Goal: Task Accomplishment & Management: Manage account settings

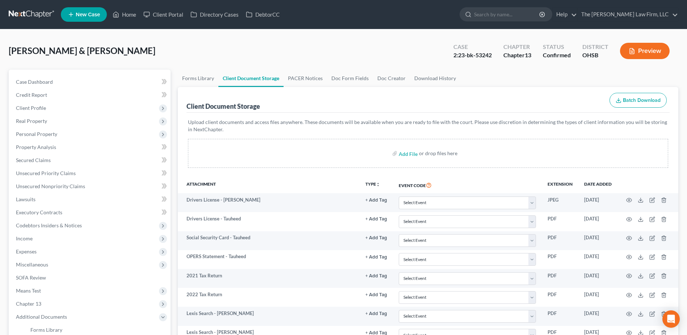
select select "7"
select select "52"
select select "61"
select select "7"
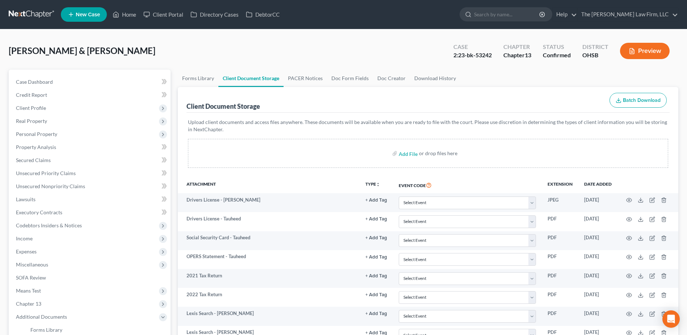
select select "7"
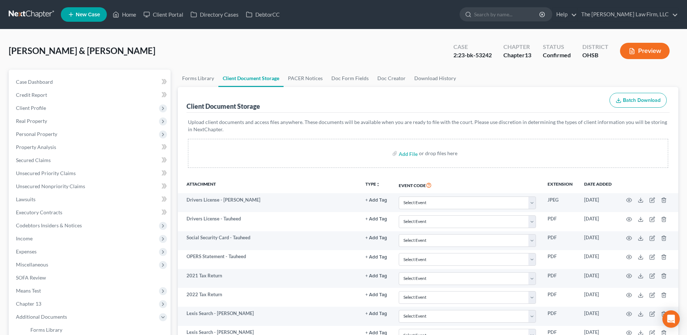
select select "7"
click at [17, 10] on link at bounding box center [32, 14] width 46 height 13
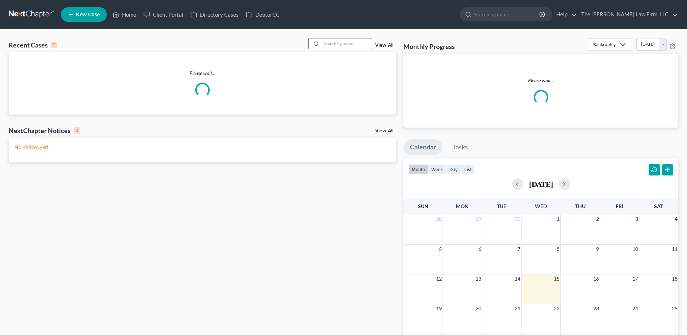
click at [336, 41] on input "search" at bounding box center [346, 43] width 51 height 11
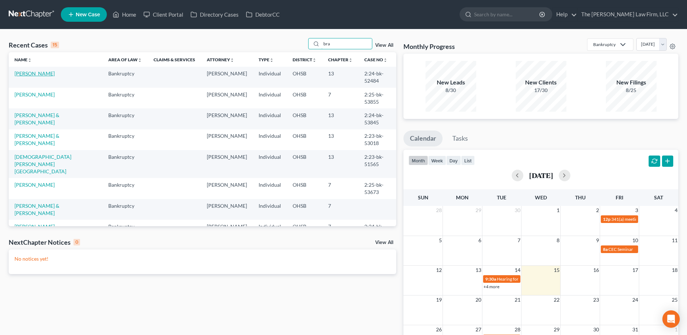
type input "bra"
click at [31, 71] on link "Brant, Angela" at bounding box center [34, 73] width 40 height 6
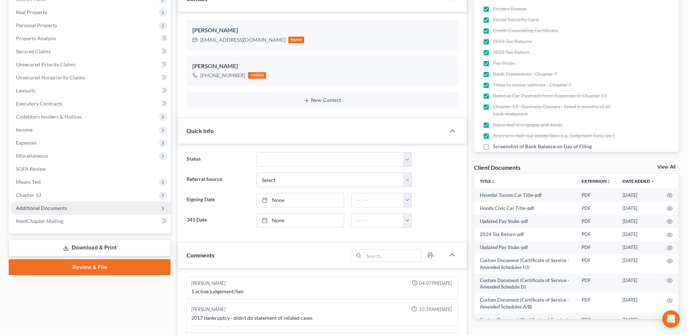
scroll to position [322, 0]
click at [37, 209] on span "Additional Documents" at bounding box center [41, 208] width 51 height 6
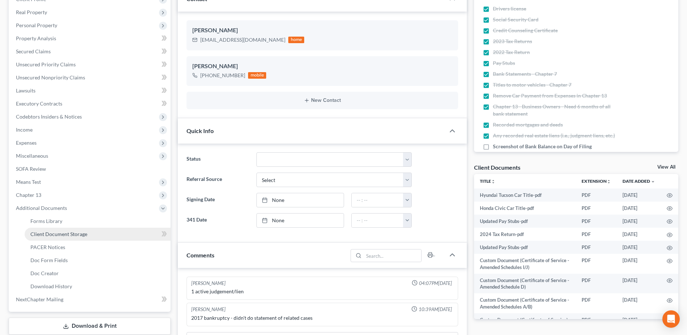
click at [41, 232] on span "Client Document Storage" at bounding box center [58, 234] width 57 height 6
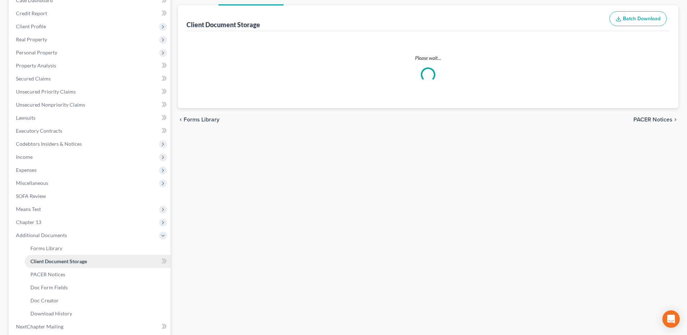
scroll to position [26, 0]
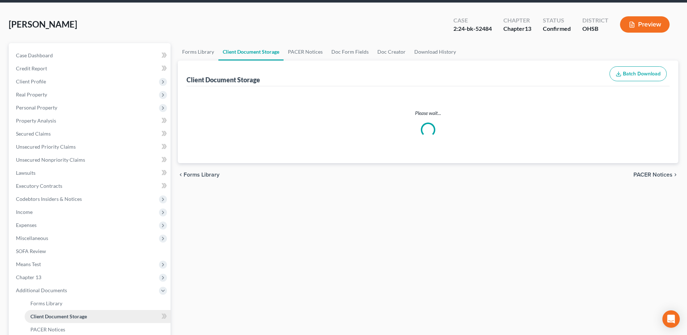
select select "61"
select select "7"
select select "53"
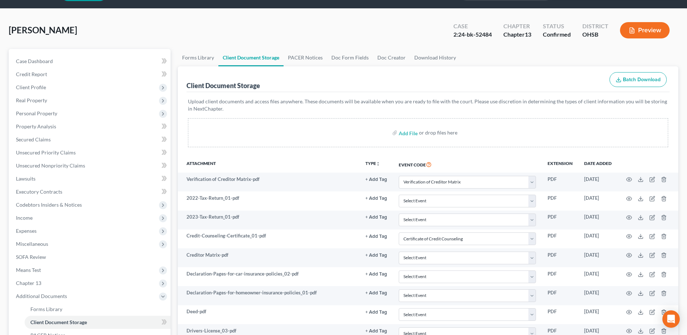
scroll to position [0, 0]
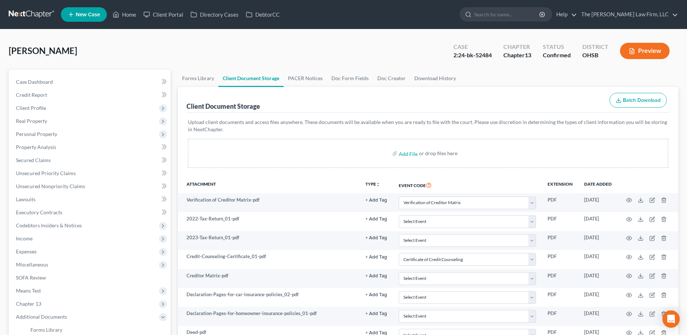
click at [16, 17] on link at bounding box center [32, 14] width 46 height 13
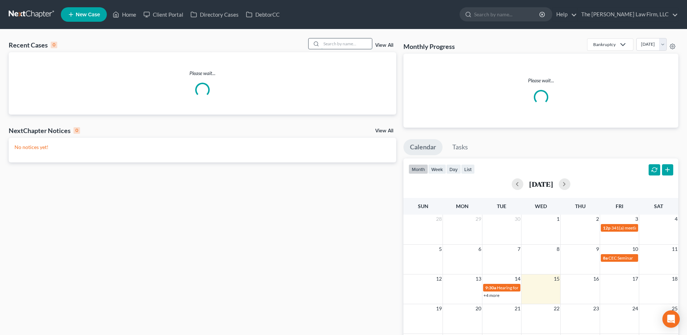
click at [353, 41] on input "search" at bounding box center [346, 43] width 51 height 11
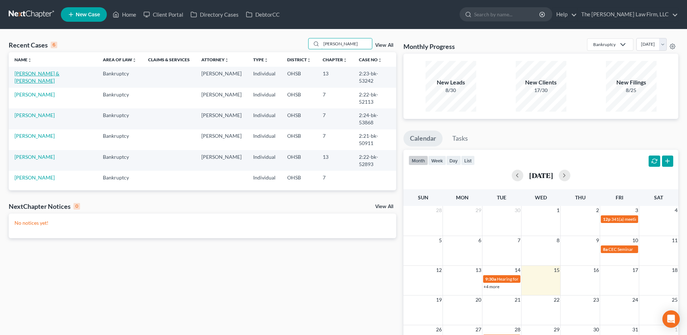
type input "mitch"
click at [52, 71] on link "Mitchell, Rebecca & Tauheed" at bounding box center [36, 76] width 45 height 13
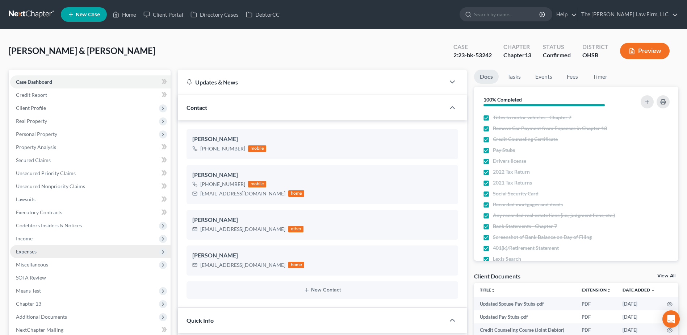
click at [27, 254] on span "Expenses" at bounding box center [90, 251] width 161 height 13
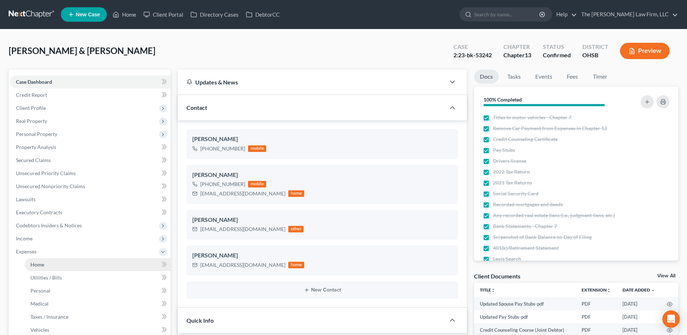
click at [35, 262] on span "Home" at bounding box center [37, 264] width 14 height 6
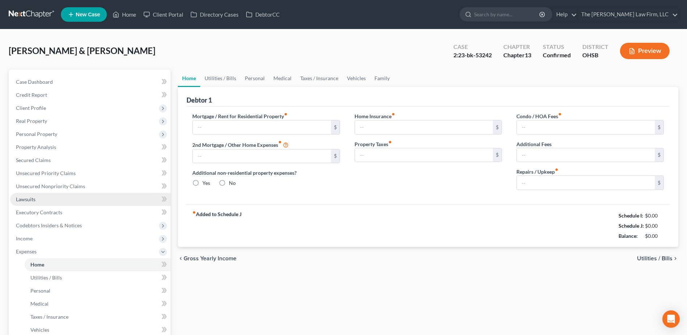
type input "1,565.00"
type input "0.00"
radio input "true"
type input "24.74"
type input "0.00"
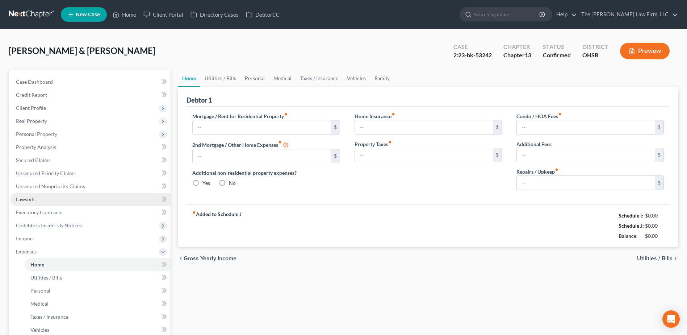
type input "0.00"
type input "40.00"
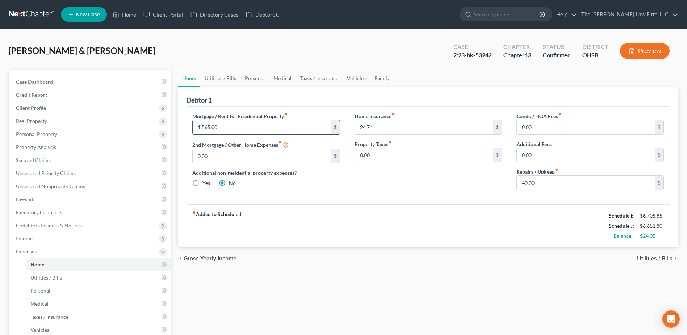
click at [238, 124] on input "1,565.00" at bounding box center [262, 127] width 138 height 14
type input "1,605.00"
click at [352, 80] on link "Vehicles" at bounding box center [357, 78] width 28 height 17
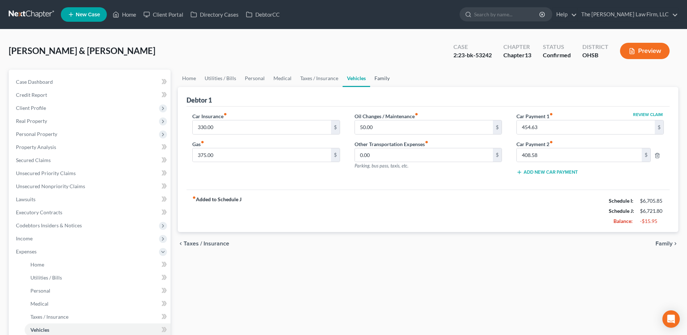
click at [386, 79] on link "Family" at bounding box center [382, 78] width 24 height 17
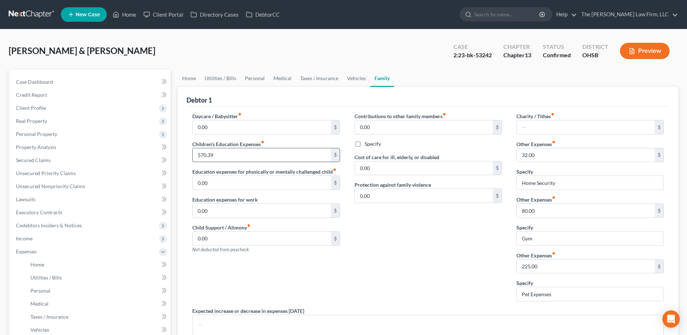
click at [231, 154] on input "570.39" at bounding box center [262, 155] width 138 height 14
type input "655.00"
click at [23, 17] on link at bounding box center [32, 14] width 46 height 13
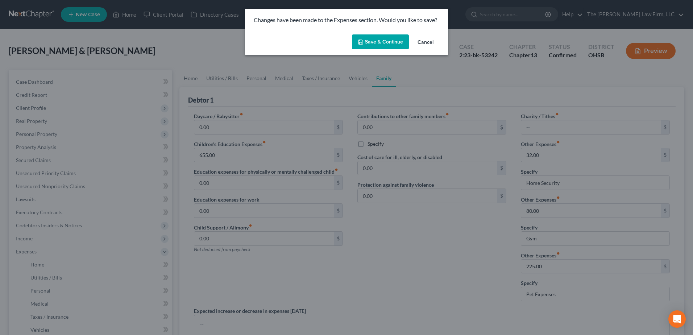
click at [375, 38] on button "Save & Continue" at bounding box center [380, 41] width 57 height 15
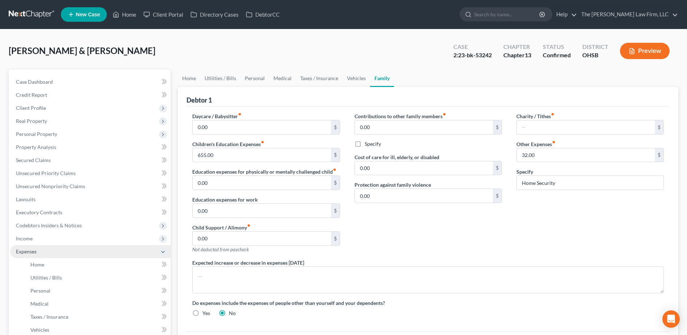
click at [29, 256] on span "Expenses" at bounding box center [90, 251] width 161 height 13
click at [36, 250] on span "Expenses" at bounding box center [26, 251] width 21 height 6
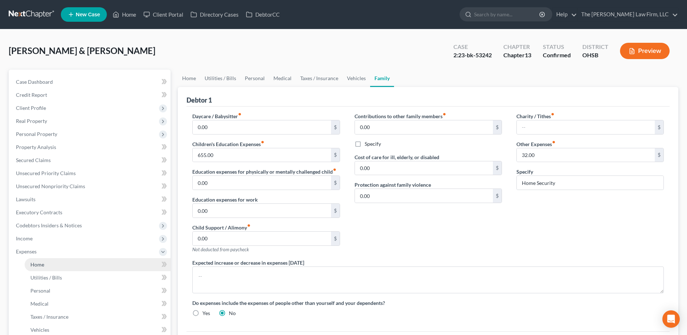
click at [40, 263] on span "Home" at bounding box center [37, 264] width 14 height 6
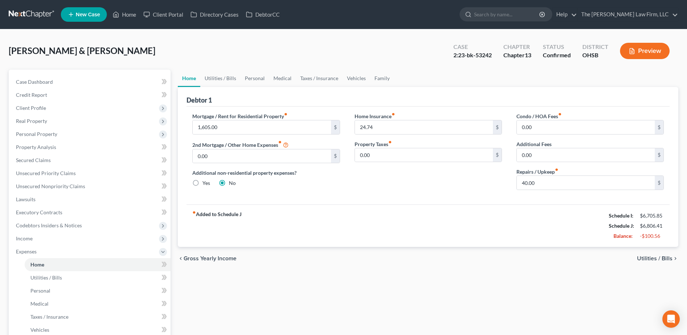
click at [24, 10] on link at bounding box center [32, 14] width 46 height 13
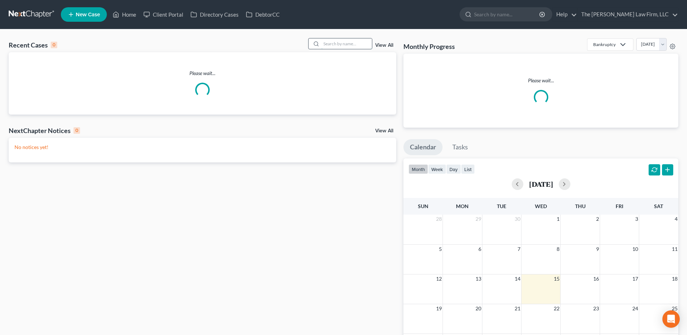
click at [336, 45] on input "search" at bounding box center [346, 43] width 51 height 11
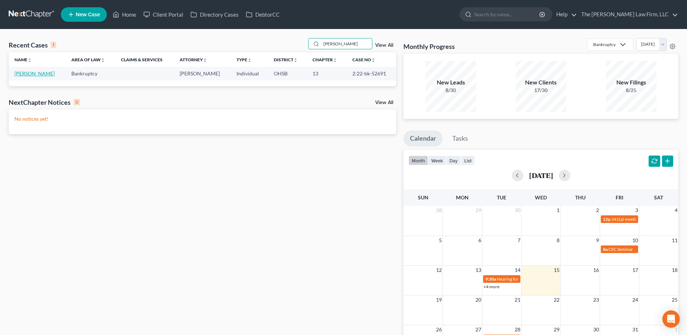
type input "[PERSON_NAME]"
click at [48, 76] on link "[PERSON_NAME]" at bounding box center [34, 73] width 40 height 6
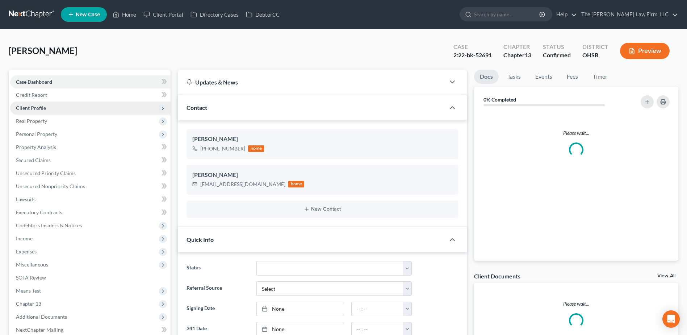
click at [23, 110] on span "Client Profile" at bounding box center [31, 108] width 30 height 6
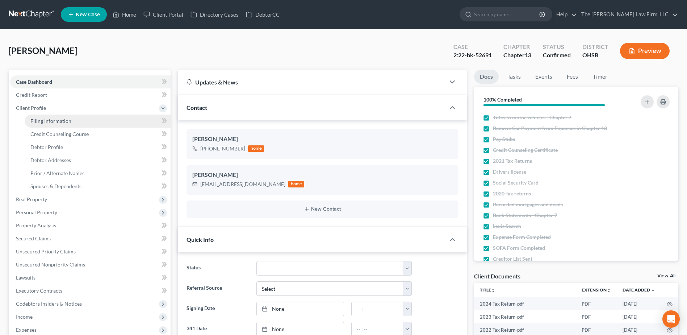
click at [32, 122] on span "Filing Information" at bounding box center [50, 121] width 41 height 6
select select "1"
select select "0"
select select "3"
select select "36"
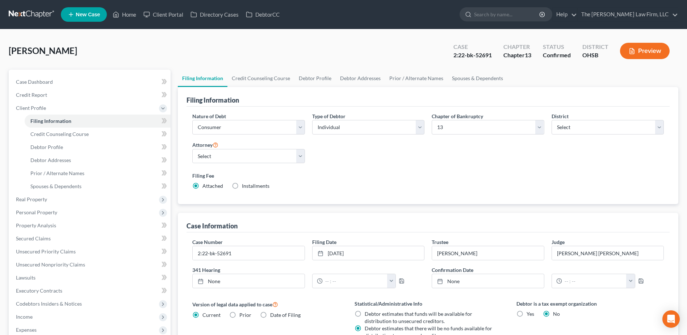
click at [43, 11] on link at bounding box center [32, 14] width 46 height 13
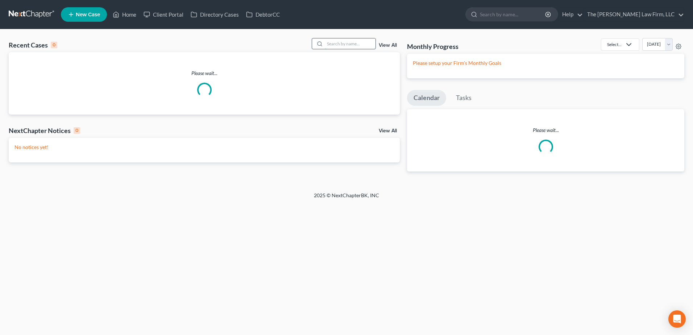
click at [345, 46] on input "search" at bounding box center [350, 43] width 51 height 11
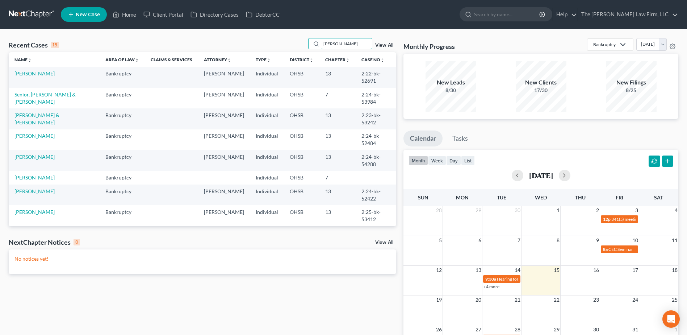
type input "[PERSON_NAME]"
click at [37, 74] on link "[PERSON_NAME]" at bounding box center [34, 73] width 40 height 6
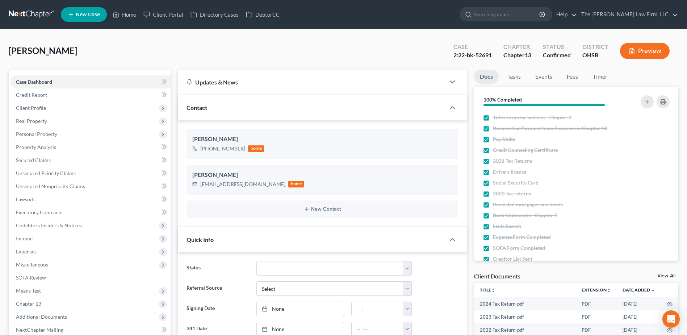
click at [28, 9] on link at bounding box center [32, 14] width 46 height 13
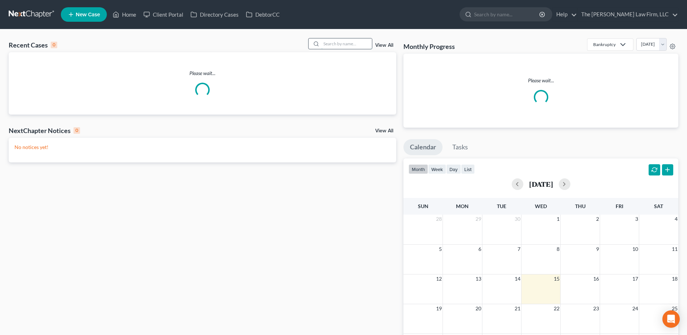
click at [347, 41] on input "search" at bounding box center [346, 43] width 51 height 11
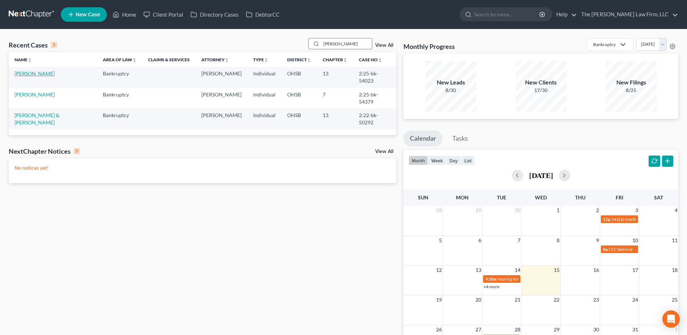
type input "[PERSON_NAME]"
click at [42, 76] on link "[PERSON_NAME]" at bounding box center [34, 73] width 40 height 6
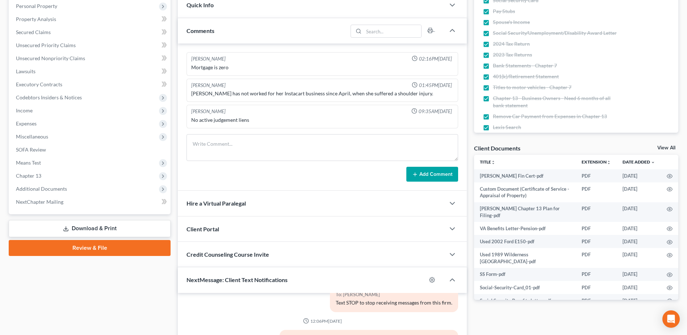
scroll to position [145, 0]
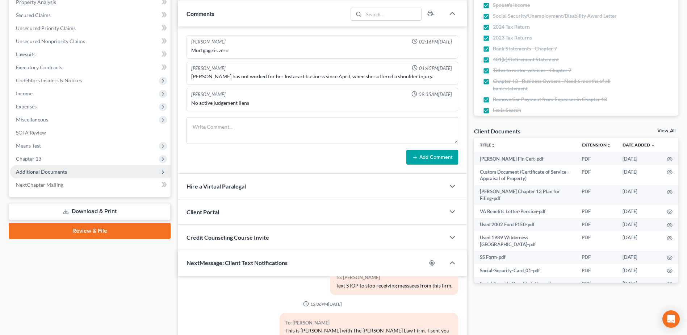
click at [43, 174] on span "Additional Documents" at bounding box center [41, 171] width 51 height 6
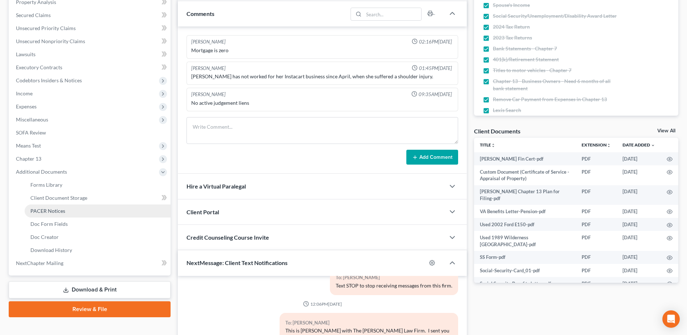
click at [49, 208] on span "PACER Notices" at bounding box center [47, 211] width 35 height 6
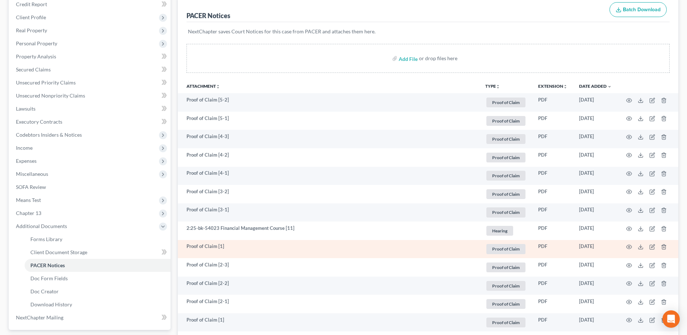
scroll to position [109, 0]
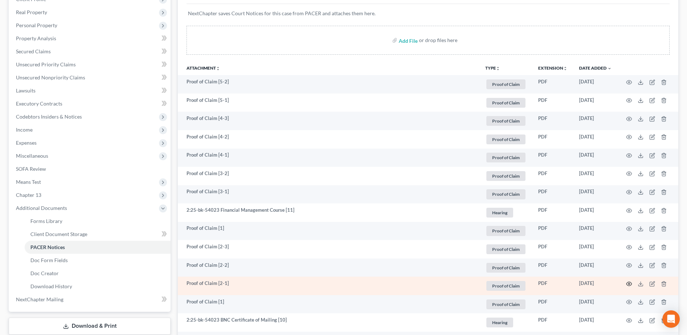
click at [628, 283] on icon "button" at bounding box center [629, 284] width 6 height 6
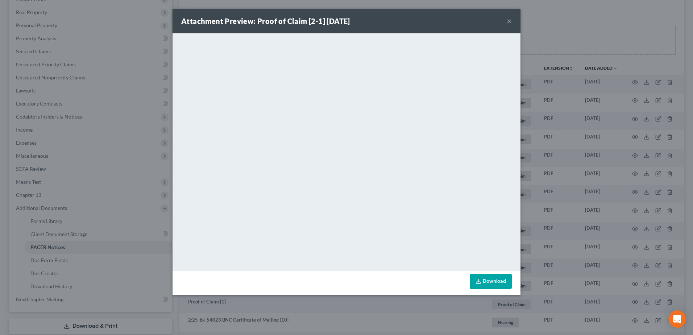
click at [508, 22] on button "×" at bounding box center [509, 21] width 5 height 9
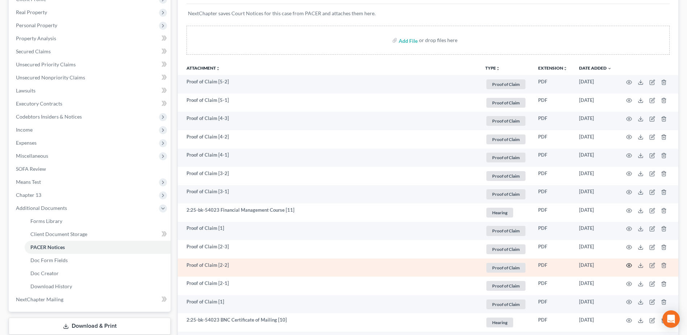
click at [630, 266] on icon "button" at bounding box center [629, 265] width 6 height 6
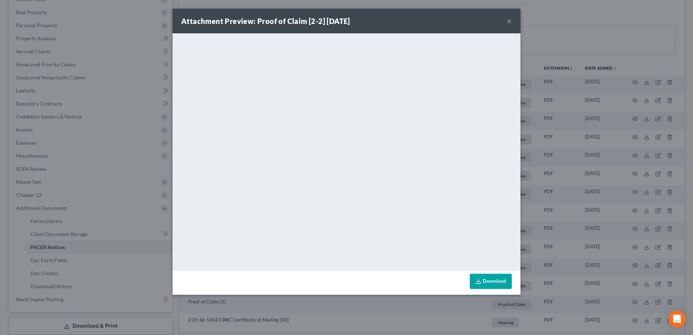
click at [508, 19] on button "×" at bounding box center [509, 21] width 5 height 9
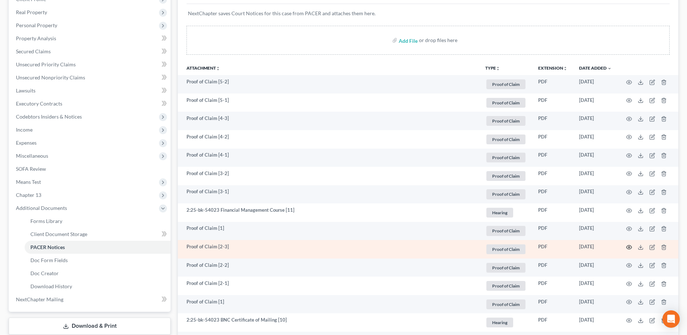
click at [629, 247] on icon "button" at bounding box center [629, 247] width 6 height 6
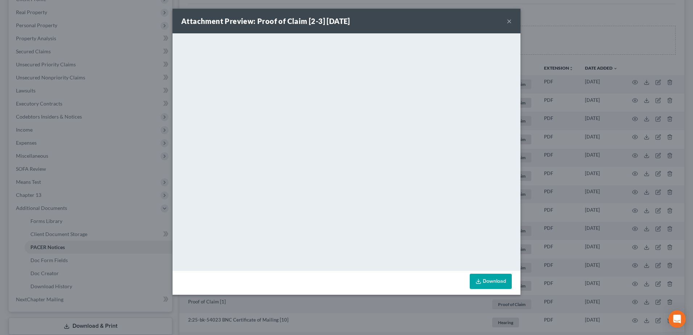
click at [508, 20] on button "×" at bounding box center [509, 21] width 5 height 9
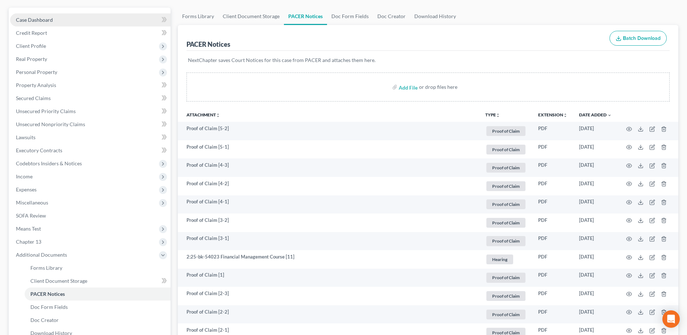
scroll to position [0, 0]
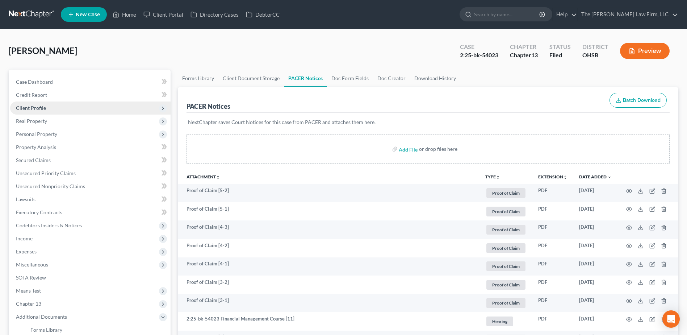
click at [39, 111] on span "Client Profile" at bounding box center [90, 107] width 161 height 13
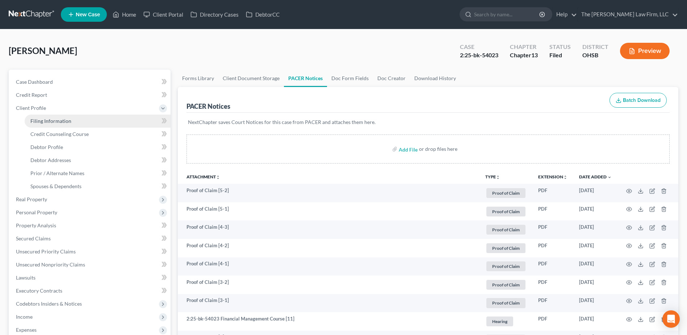
click at [43, 120] on span "Filing Information" at bounding box center [50, 121] width 41 height 6
select select "1"
select select "0"
select select "3"
select select "36"
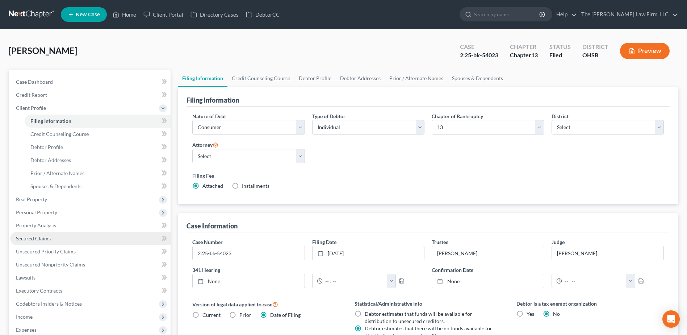
click at [42, 239] on span "Secured Claims" at bounding box center [33, 238] width 35 height 6
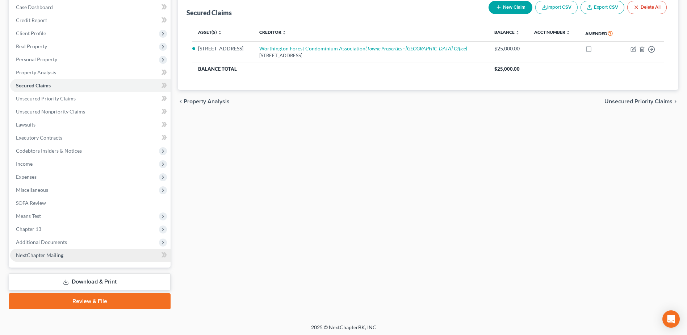
scroll to position [76, 0]
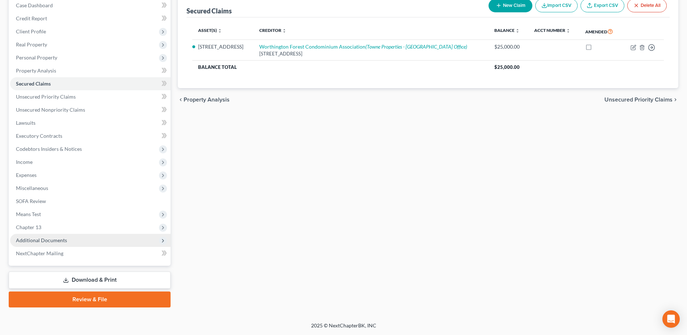
click at [51, 239] on span "Additional Documents" at bounding box center [41, 240] width 51 height 6
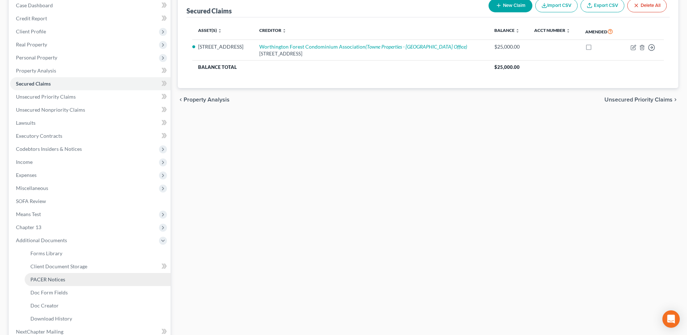
click at [54, 284] on link "PACER Notices" at bounding box center [98, 279] width 146 height 13
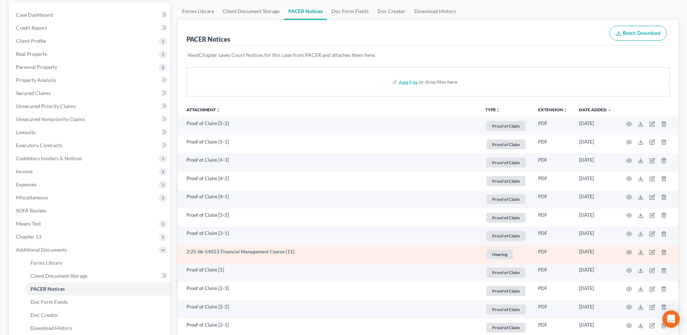
scroll to position [181, 0]
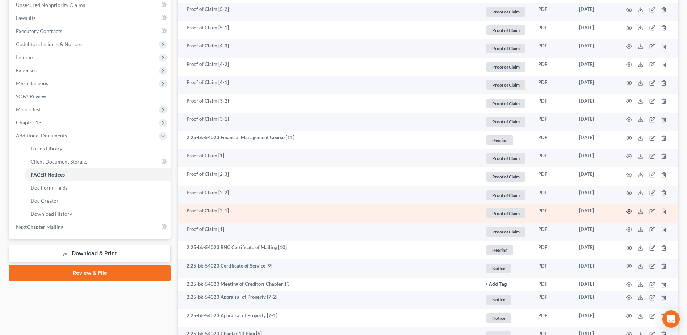
click at [630, 209] on icon "button" at bounding box center [629, 211] width 5 height 4
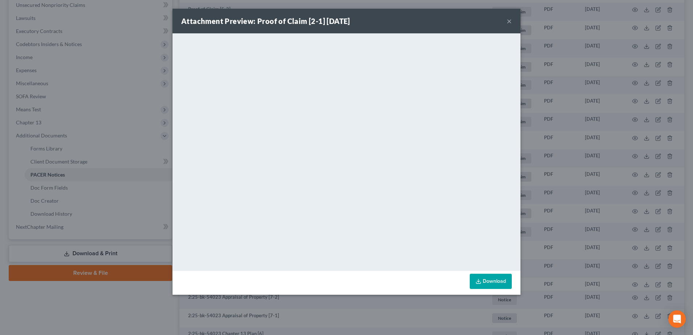
click at [508, 21] on button "×" at bounding box center [509, 21] width 5 height 9
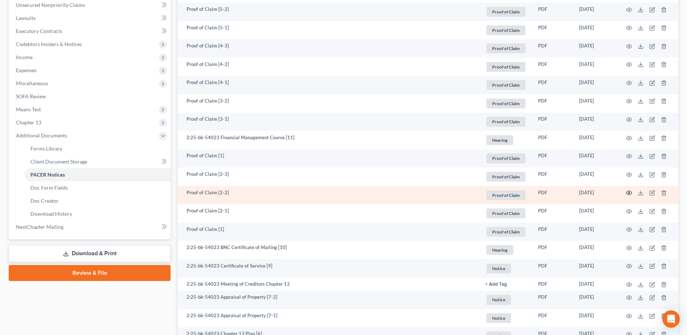
click at [630, 194] on icon "button" at bounding box center [629, 193] width 6 height 6
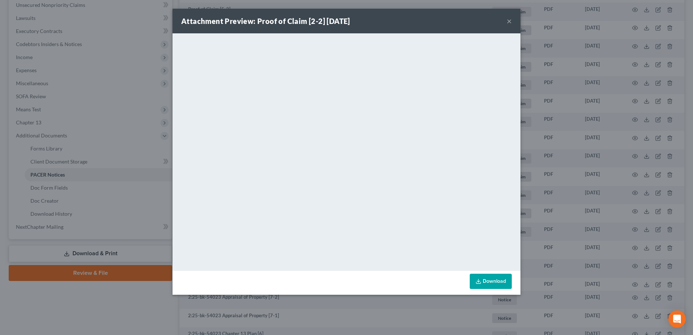
click at [508, 24] on button "×" at bounding box center [509, 21] width 5 height 9
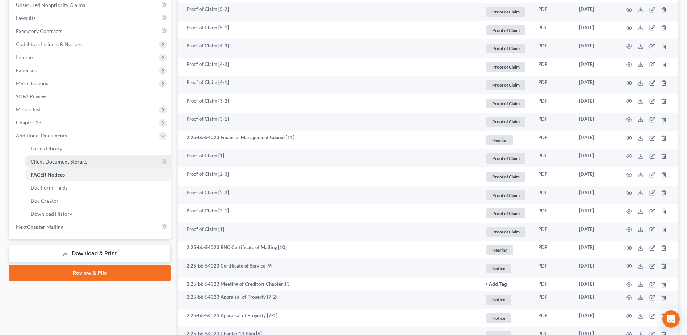
click at [93, 158] on link "Client Document Storage" at bounding box center [98, 161] width 146 height 13
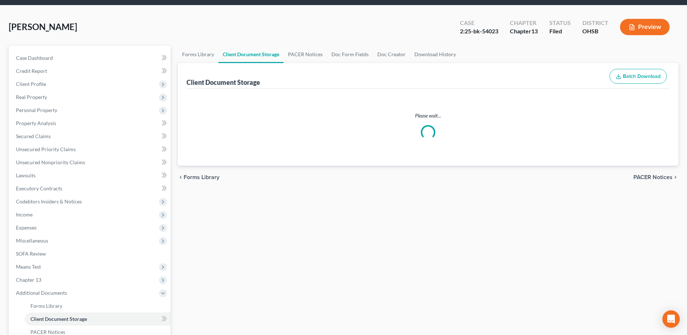
select select "7"
select select "52"
select select "61"
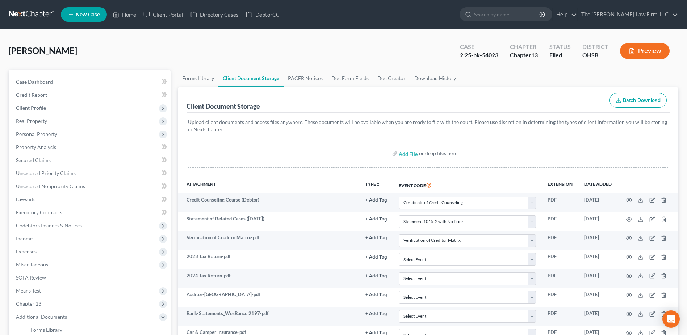
click at [30, 14] on link at bounding box center [32, 14] width 46 height 13
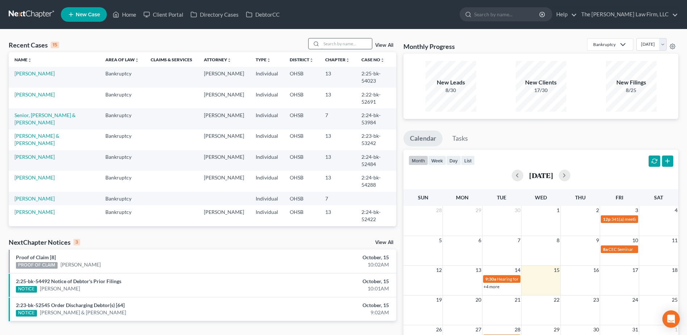
click at [343, 40] on input "search" at bounding box center [346, 43] width 51 height 11
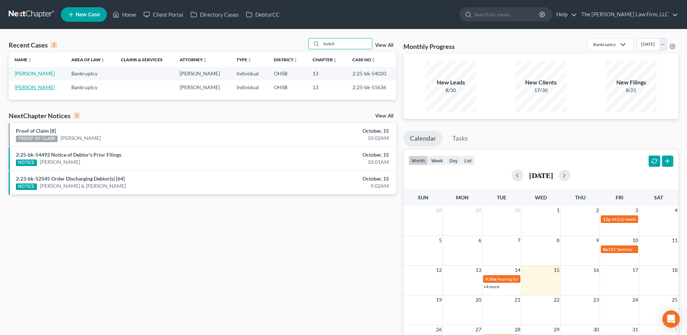
type input "hutch"
click at [41, 88] on link "[PERSON_NAME]" at bounding box center [34, 87] width 40 height 6
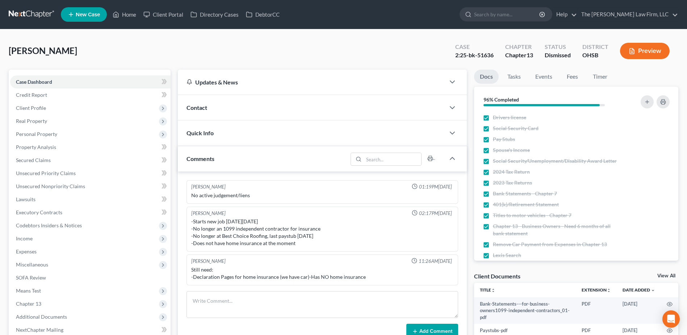
scroll to position [291, 0]
click at [34, 19] on link at bounding box center [32, 14] width 46 height 13
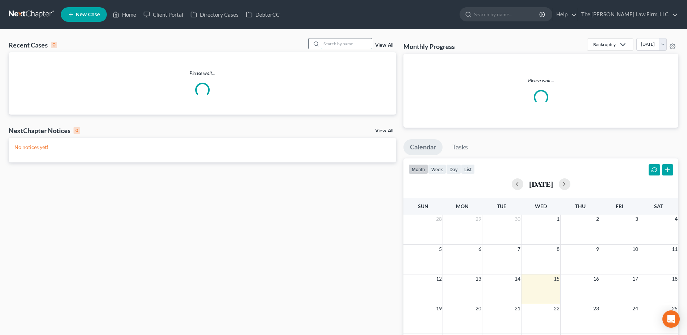
click at [362, 45] on input "search" at bounding box center [346, 43] width 51 height 11
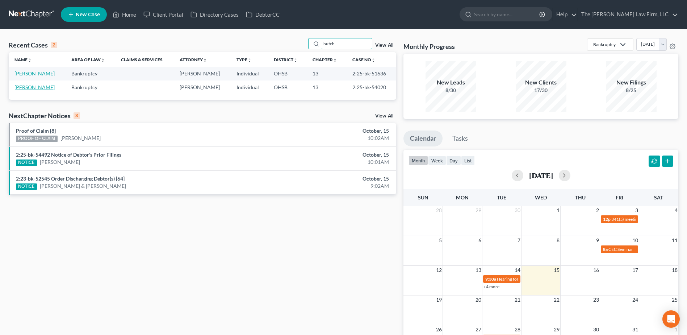
type input "hutch"
click at [35, 86] on link "[PERSON_NAME]" at bounding box center [34, 87] width 40 height 6
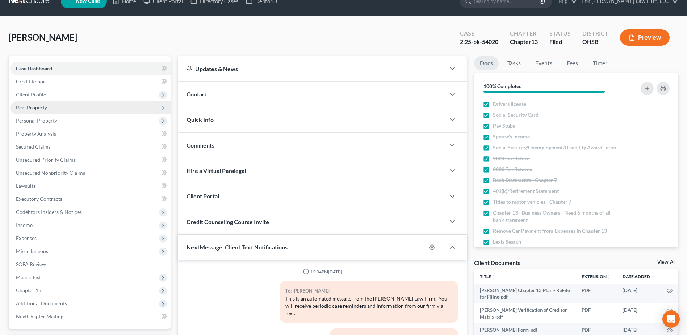
scroll to position [291, 0]
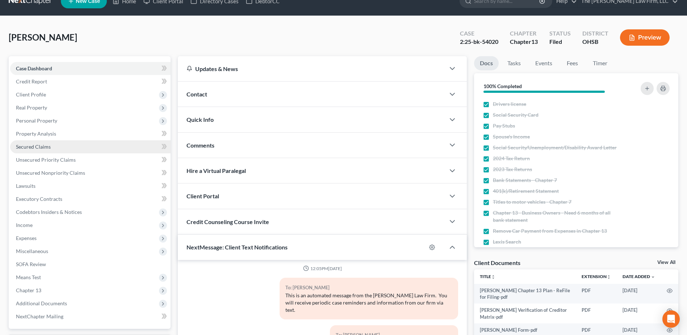
click at [46, 146] on span "Secured Claims" at bounding box center [33, 146] width 35 height 6
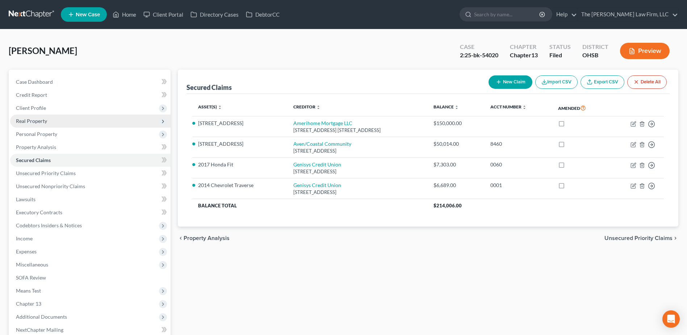
click at [33, 121] on span "Real Property" at bounding box center [31, 121] width 31 height 6
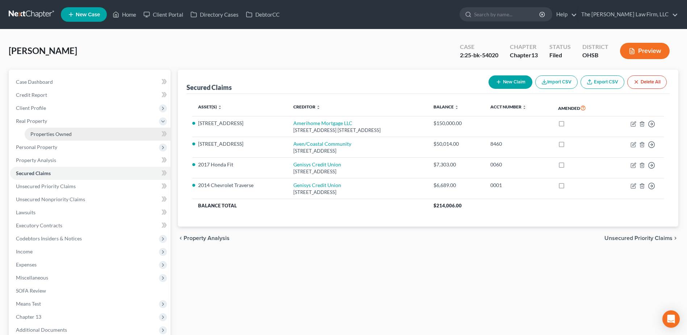
click at [49, 134] on span "Properties Owned" at bounding box center [50, 134] width 41 height 6
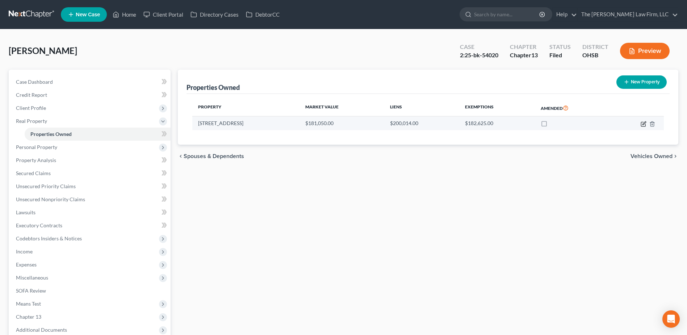
click at [645, 124] on icon "button" at bounding box center [644, 122] width 3 height 3
select select "36"
select select "0"
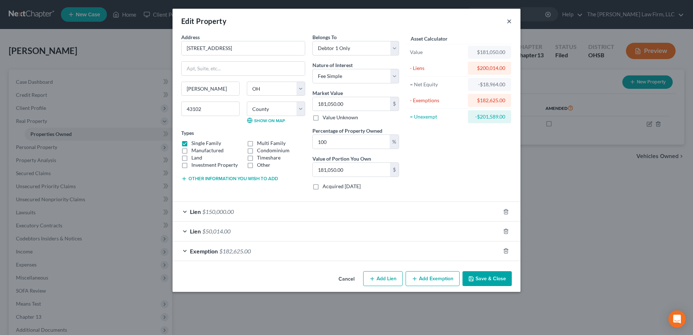
drag, startPoint x: 510, startPoint y: 19, endPoint x: 570, endPoint y: 14, distance: 60.4
click at [510, 19] on button "×" at bounding box center [509, 21] width 5 height 9
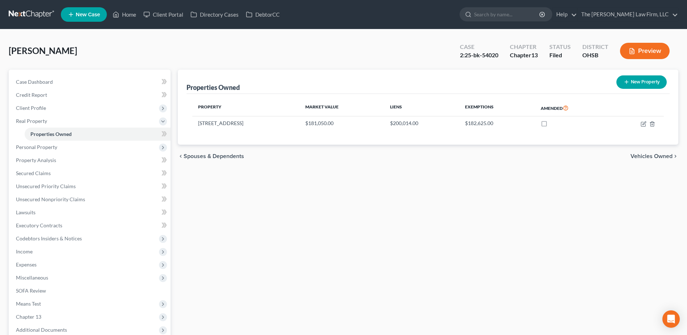
click at [32, 16] on link at bounding box center [32, 14] width 46 height 13
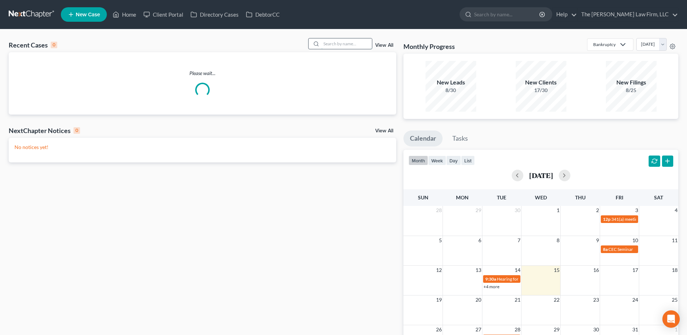
click at [344, 44] on input "search" at bounding box center [346, 43] width 51 height 11
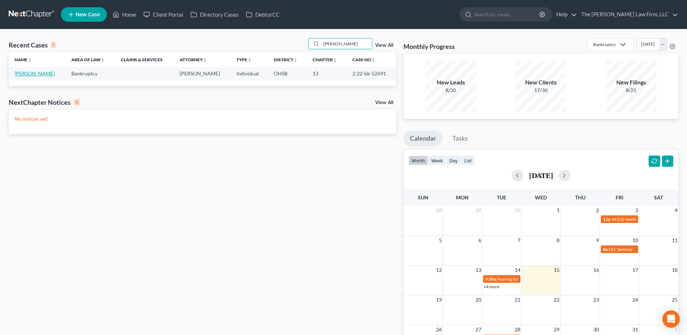
type input "[PERSON_NAME]"
click at [37, 74] on link "[PERSON_NAME]" at bounding box center [34, 73] width 40 height 6
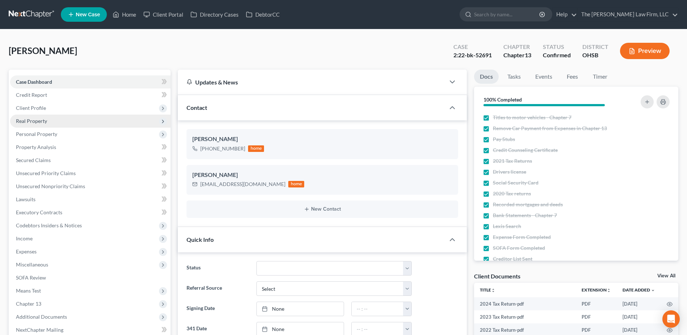
click at [39, 114] on span "Real Property" at bounding box center [90, 120] width 161 height 13
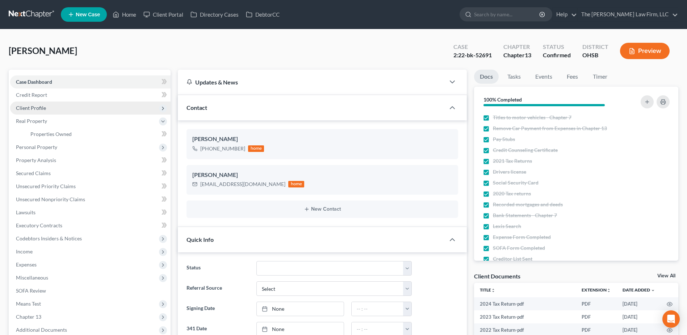
click at [37, 109] on span "Client Profile" at bounding box center [31, 108] width 30 height 6
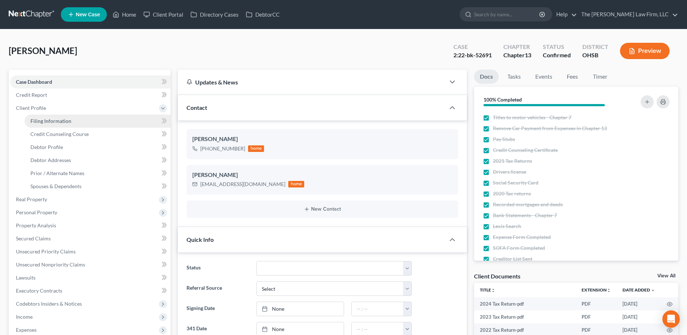
click at [41, 121] on span "Filing Information" at bounding box center [50, 121] width 41 height 6
select select "1"
select select "0"
select select "3"
select select "36"
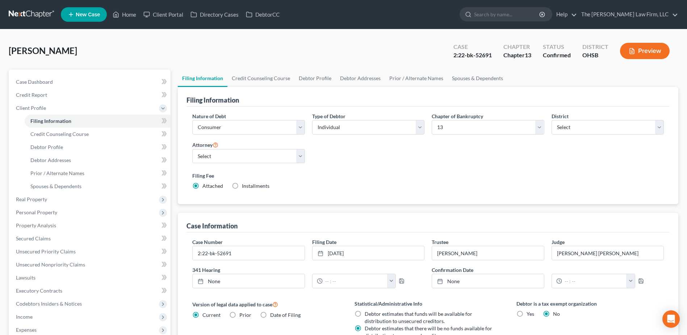
click at [33, 26] on nav "Home New Case Client Portal Directory Cases DebtorCC The Jones Law Firm, LLC mj…" at bounding box center [343, 14] width 687 height 29
click at [29, 12] on nav "Home New Case Client Portal Directory Cases DebtorCC The Jones Law Firm, LLC mj…" at bounding box center [343, 14] width 687 height 29
click at [35, 15] on link at bounding box center [32, 14] width 46 height 13
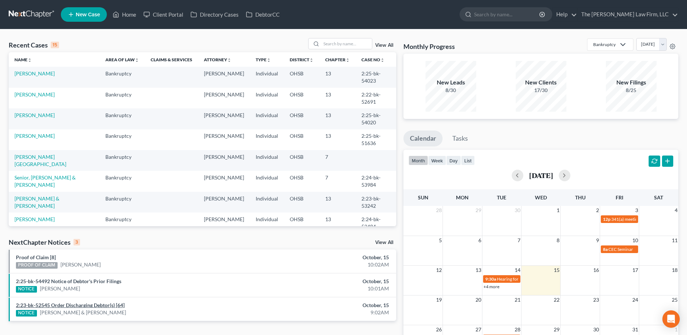
click at [106, 303] on link "2:23-bk-52545 Order Discharging Debtor(s) [64]" at bounding box center [70, 305] width 109 height 6
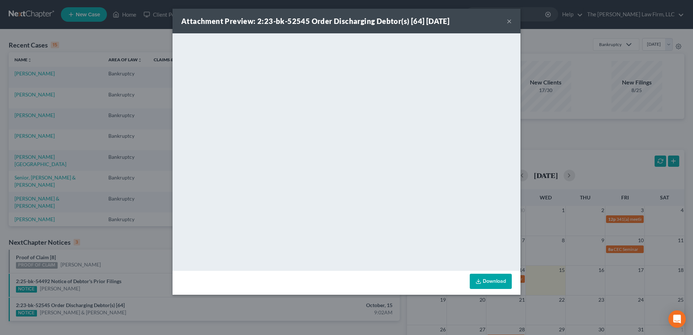
click at [511, 19] on button "×" at bounding box center [509, 21] width 5 height 9
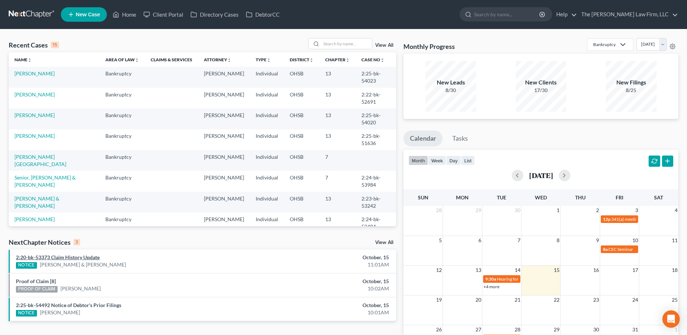
click at [47, 256] on link "2:20-bk-53373 Claim History Update" at bounding box center [58, 257] width 84 height 6
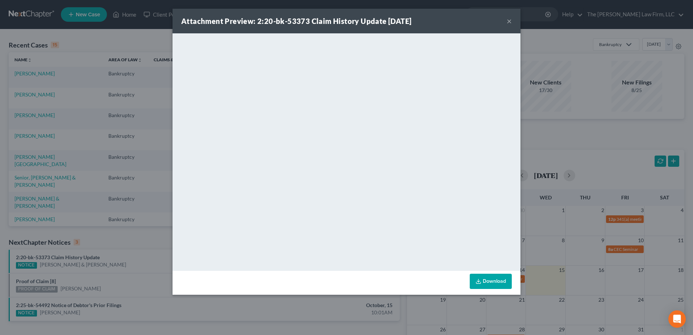
click at [509, 23] on button "×" at bounding box center [509, 21] width 5 height 9
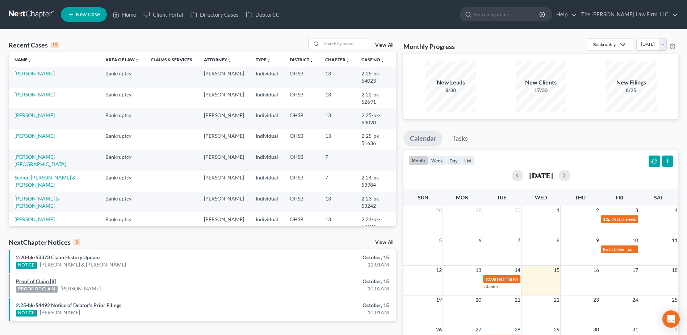
click at [30, 280] on link "Proof of Claim [8]" at bounding box center [36, 281] width 40 height 6
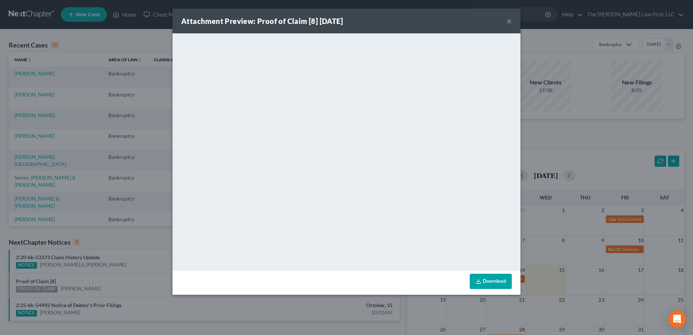
click at [509, 22] on button "×" at bounding box center [509, 21] width 5 height 9
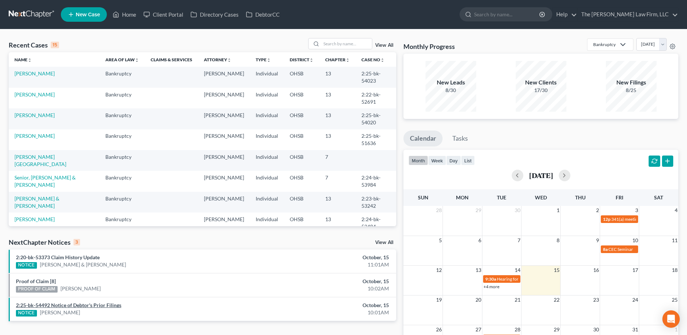
click at [111, 304] on link "2:25-bk-54492 Notice of Debtor's Prior Filings" at bounding box center [68, 305] width 105 height 6
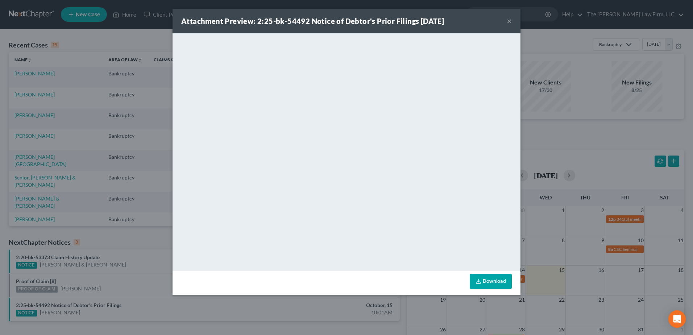
click at [511, 20] on button "×" at bounding box center [509, 21] width 5 height 9
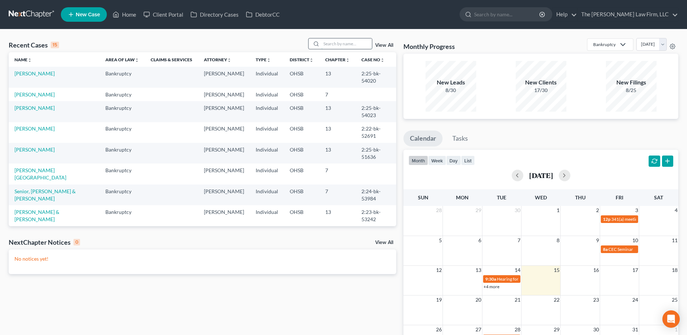
click at [363, 46] on input "search" at bounding box center [346, 43] width 51 height 11
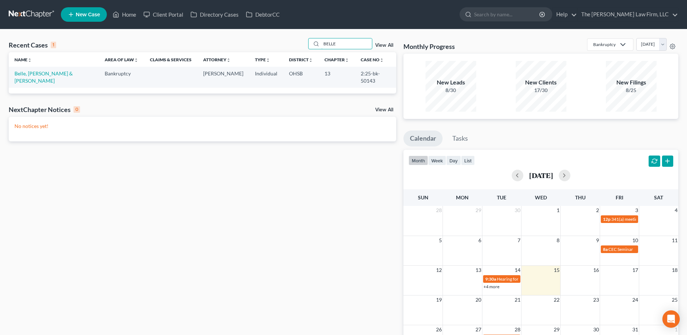
type input "BELLE"
click at [58, 74] on link "Belle, [PERSON_NAME] & [PERSON_NAME]" at bounding box center [43, 76] width 58 height 13
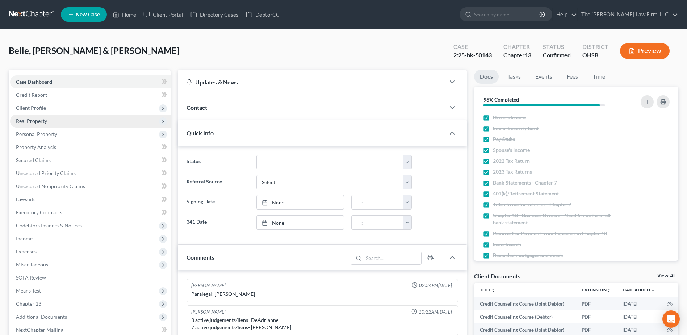
click at [51, 120] on span "Real Property" at bounding box center [90, 120] width 161 height 13
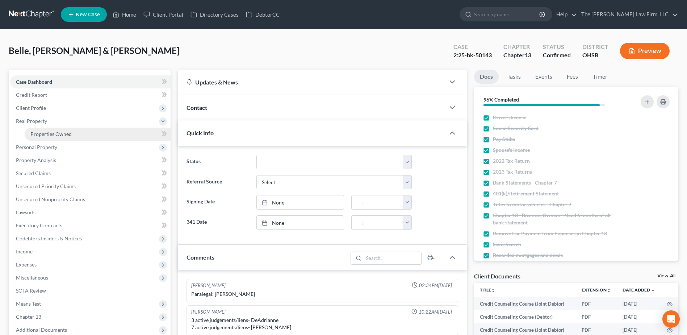
click at [51, 131] on span "Properties Owned" at bounding box center [50, 134] width 41 height 6
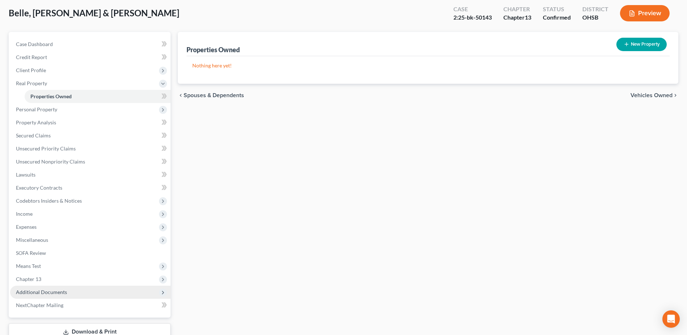
scroll to position [89, 0]
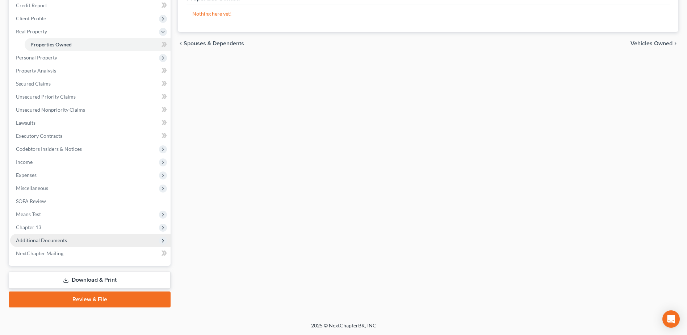
click at [48, 238] on span "Additional Documents" at bounding box center [41, 240] width 51 height 6
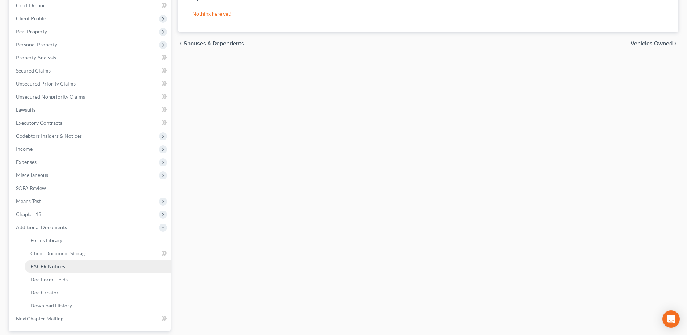
click at [57, 262] on link "PACER Notices" at bounding box center [98, 266] width 146 height 13
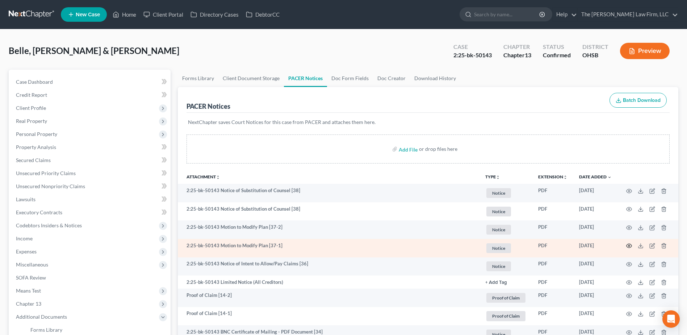
drag, startPoint x: 629, startPoint y: 247, endPoint x: 623, endPoint y: 243, distance: 7.8
click at [623, 243] on td at bounding box center [648, 248] width 61 height 18
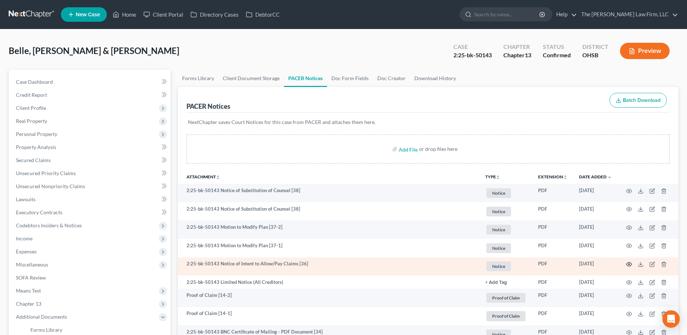
click at [630, 263] on circle "button" at bounding box center [629, 263] width 1 height 1
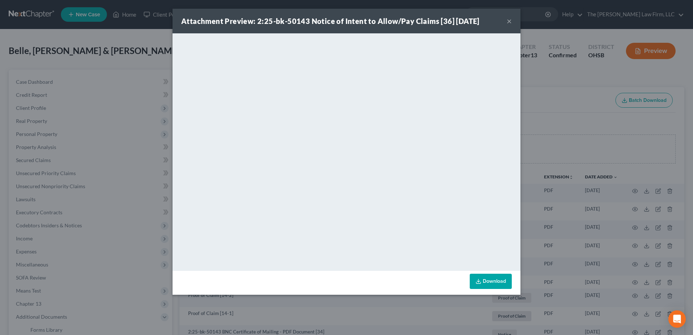
click at [511, 20] on button "×" at bounding box center [509, 21] width 5 height 9
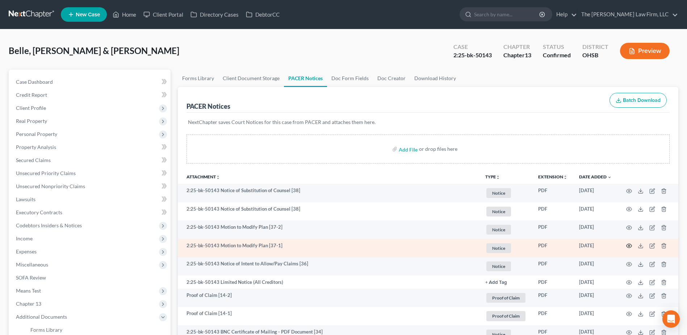
click at [630, 244] on icon "button" at bounding box center [629, 246] width 5 height 4
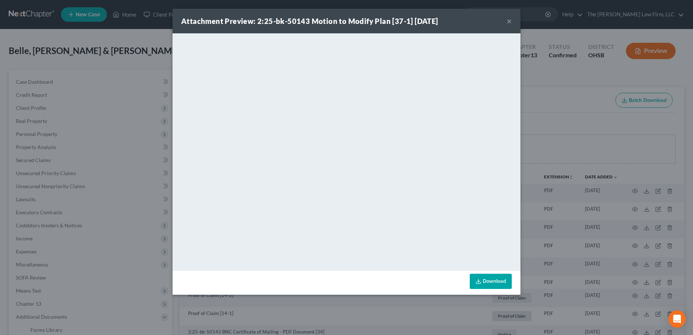
click at [508, 21] on button "×" at bounding box center [509, 21] width 5 height 9
